Goal: Find contact information: Find contact information

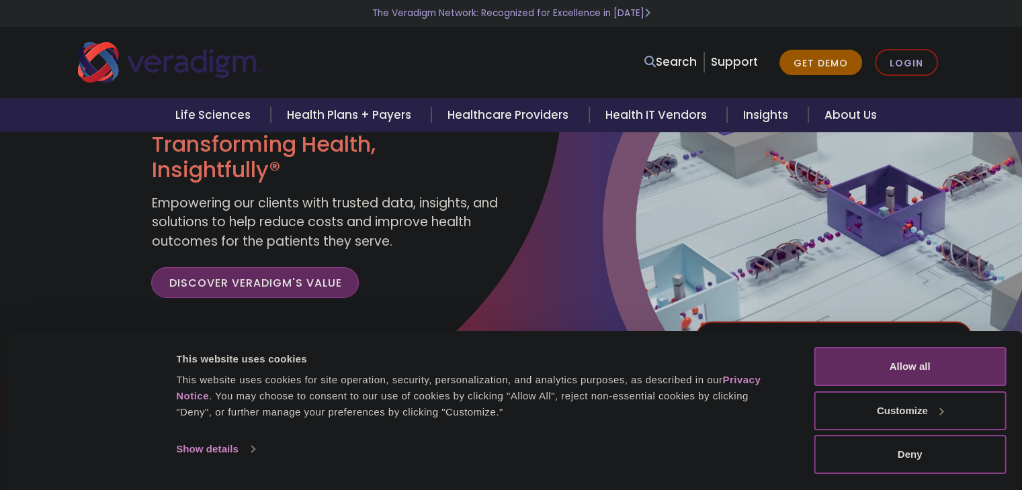
scroll to position [73, 0]
click at [875, 357] on button "Allow all" at bounding box center [910, 366] width 192 height 39
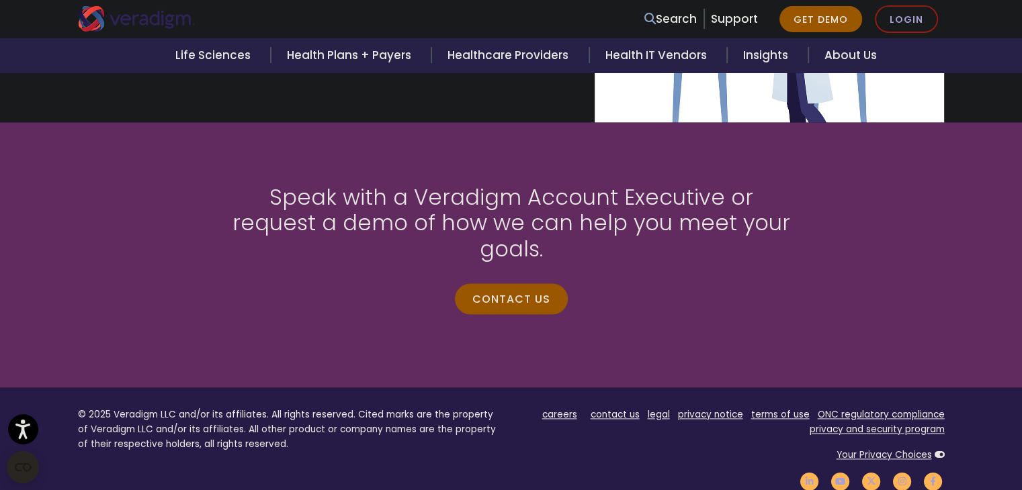
scroll to position [1748, 0]
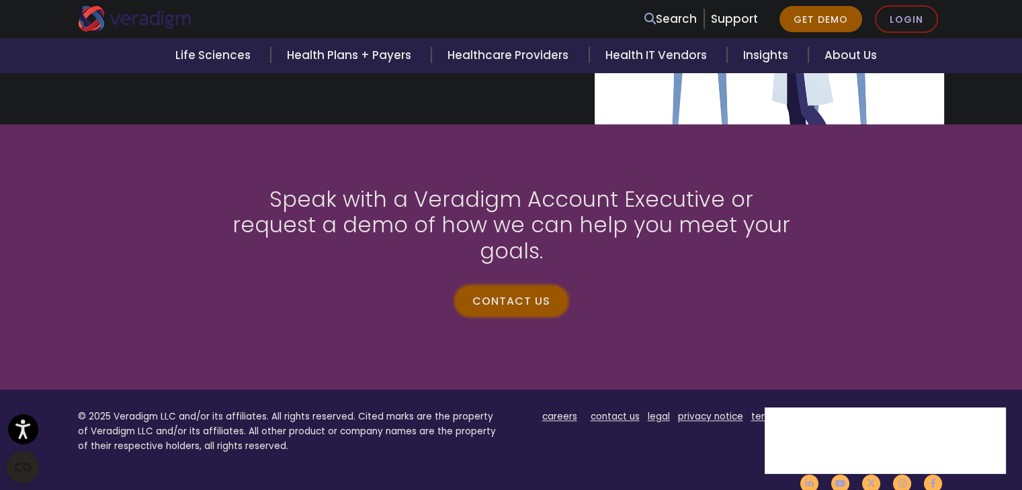
click at [545, 287] on link "Contact us" at bounding box center [511, 300] width 113 height 31
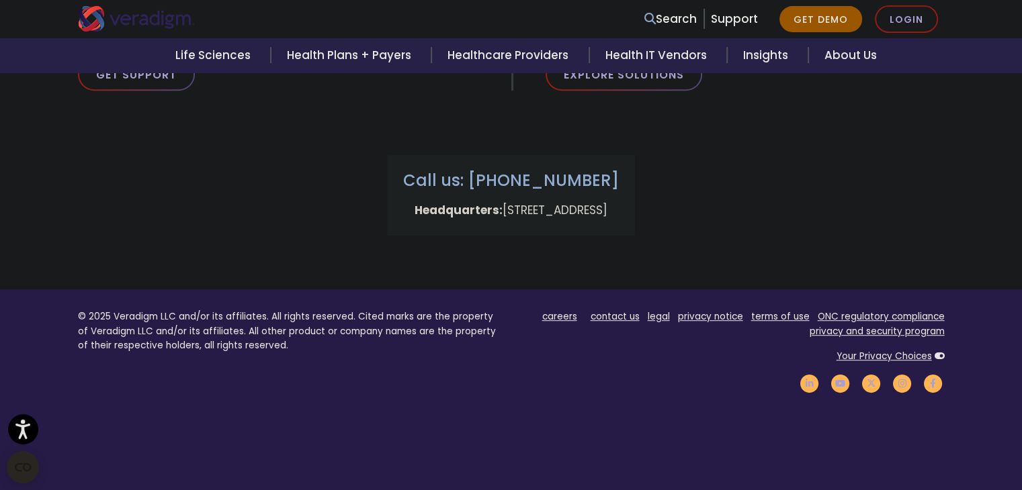
scroll to position [583, 0]
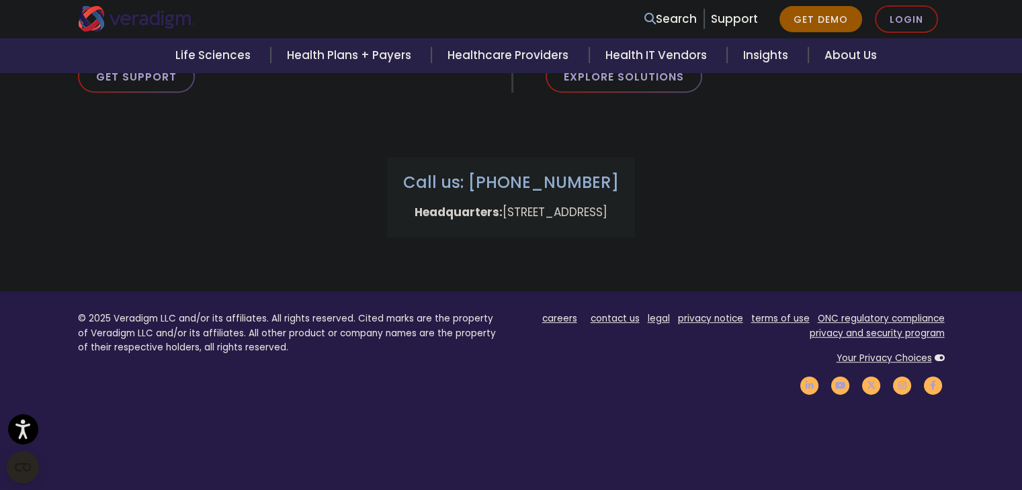
drag, startPoint x: 419, startPoint y: 213, endPoint x: 722, endPoint y: 216, distance: 303.7
click at [722, 216] on div "Call us: [PHONE_NUMBER] Headquarters: [STREET_ADDRESS]" at bounding box center [511, 181] width 887 height 113
drag, startPoint x: 418, startPoint y: 212, endPoint x: 725, endPoint y: 210, distance: 307.0
click at [725, 210] on div "Call us: [PHONE_NUMBER] Headquarters: [STREET_ADDRESS]" at bounding box center [511, 181] width 887 height 113
copy p "[STREET_ADDRESS]"
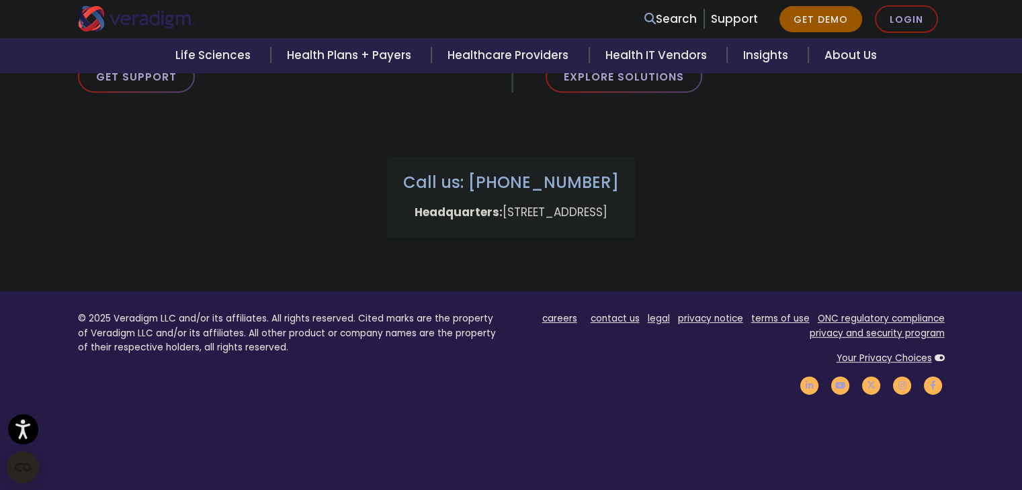
click at [361, 101] on div "Looking for support? Get in touch with a customer success representative for Ve…" at bounding box center [511, 34] width 887 height 181
drag, startPoint x: 490, startPoint y: 181, endPoint x: 652, endPoint y: 180, distance: 161.2
click at [619, 180] on h3 "Call us: [PHONE_NUMBER]" at bounding box center [511, 182] width 216 height 19
copy h3 "[PHONE_NUMBER]"
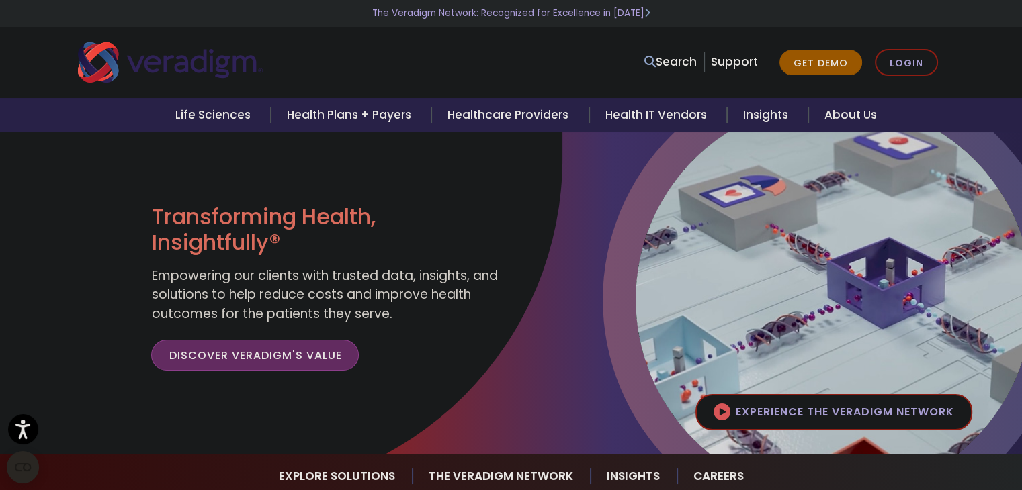
scroll to position [1453, 0]
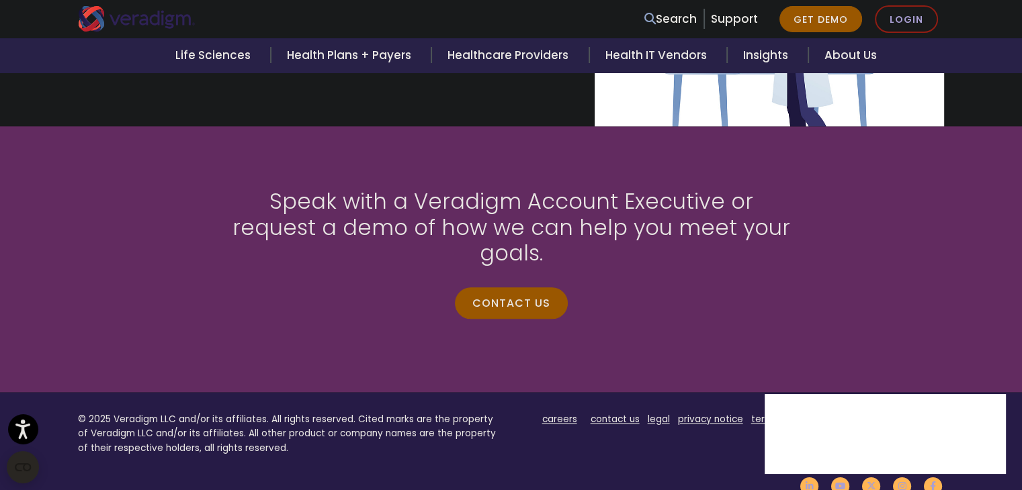
click at [83, 128] on section "Speak with a Veradigm Account Executive or request a demo of how we can help yo…" at bounding box center [511, 258] width 1022 height 265
